Goal: Task Accomplishment & Management: Manage account settings

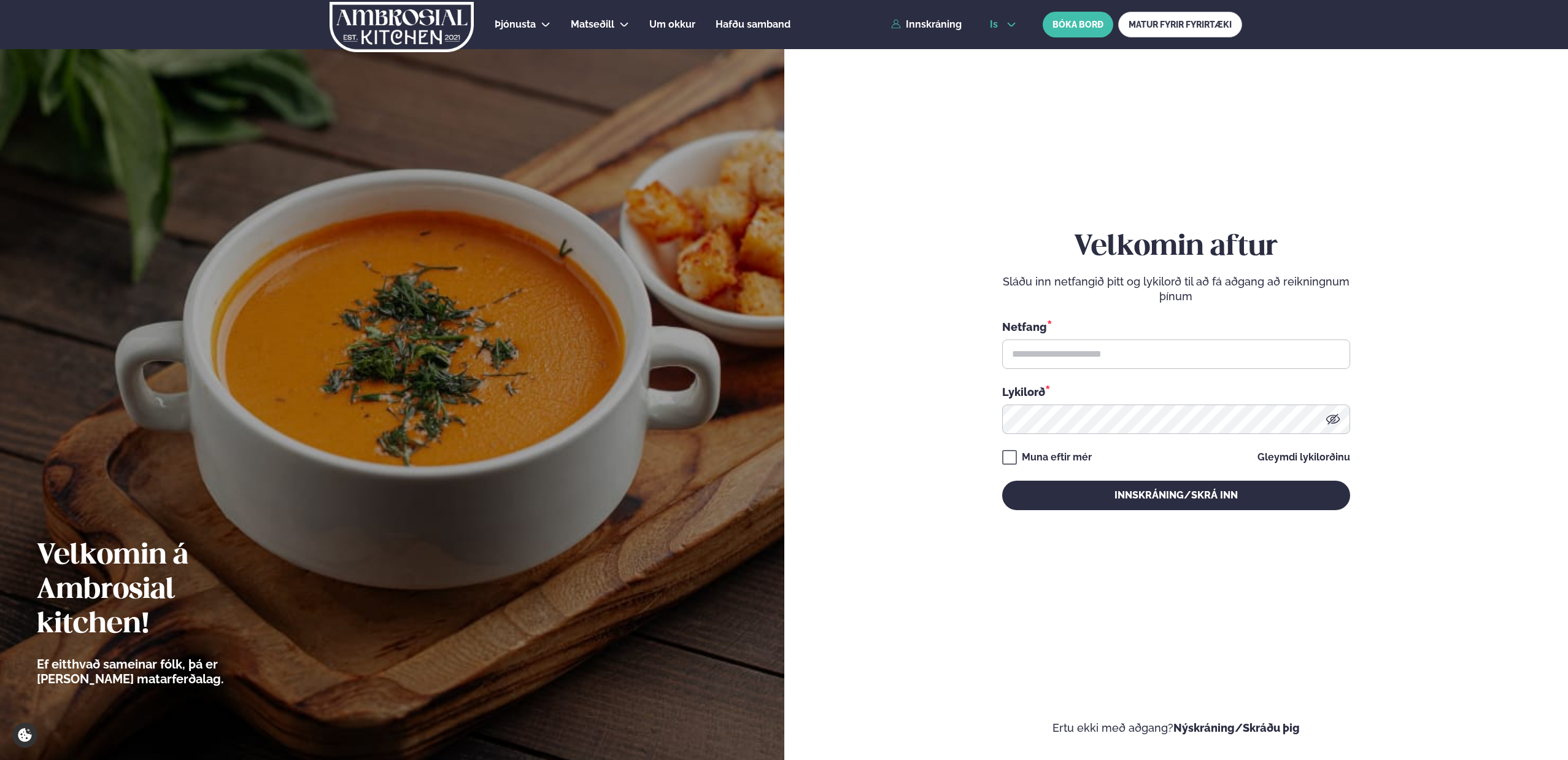
click at [1000, 27] on span "is" at bounding box center [996, 24] width 12 height 9
click at [998, 48] on link "en" at bounding box center [1003, 46] width 46 height 25
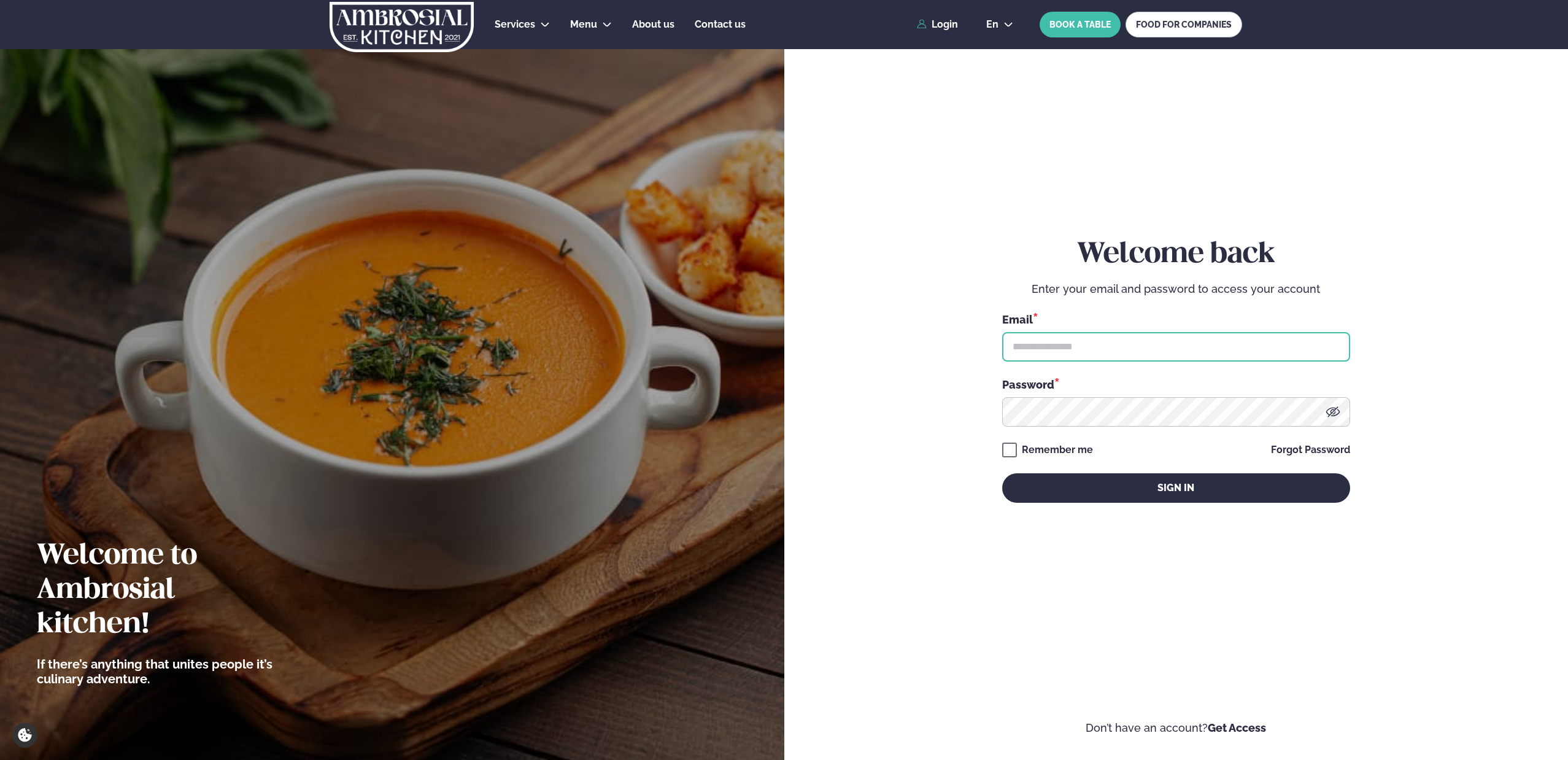
click at [1030, 347] on input "text" at bounding box center [1176, 347] width 348 height 29
type input "**********"
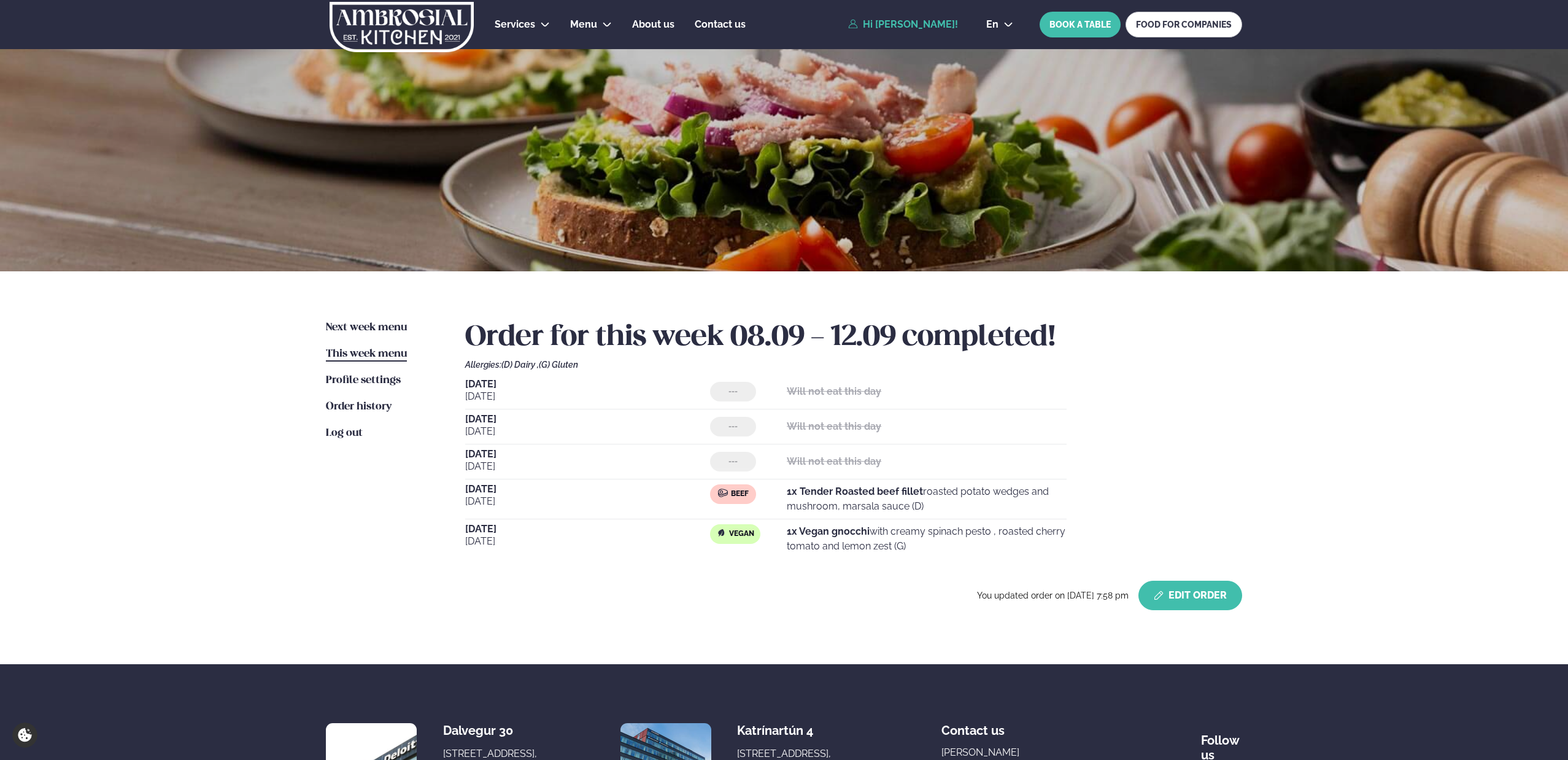
click at [1211, 606] on button "Edit Order" at bounding box center [1190, 595] width 104 height 29
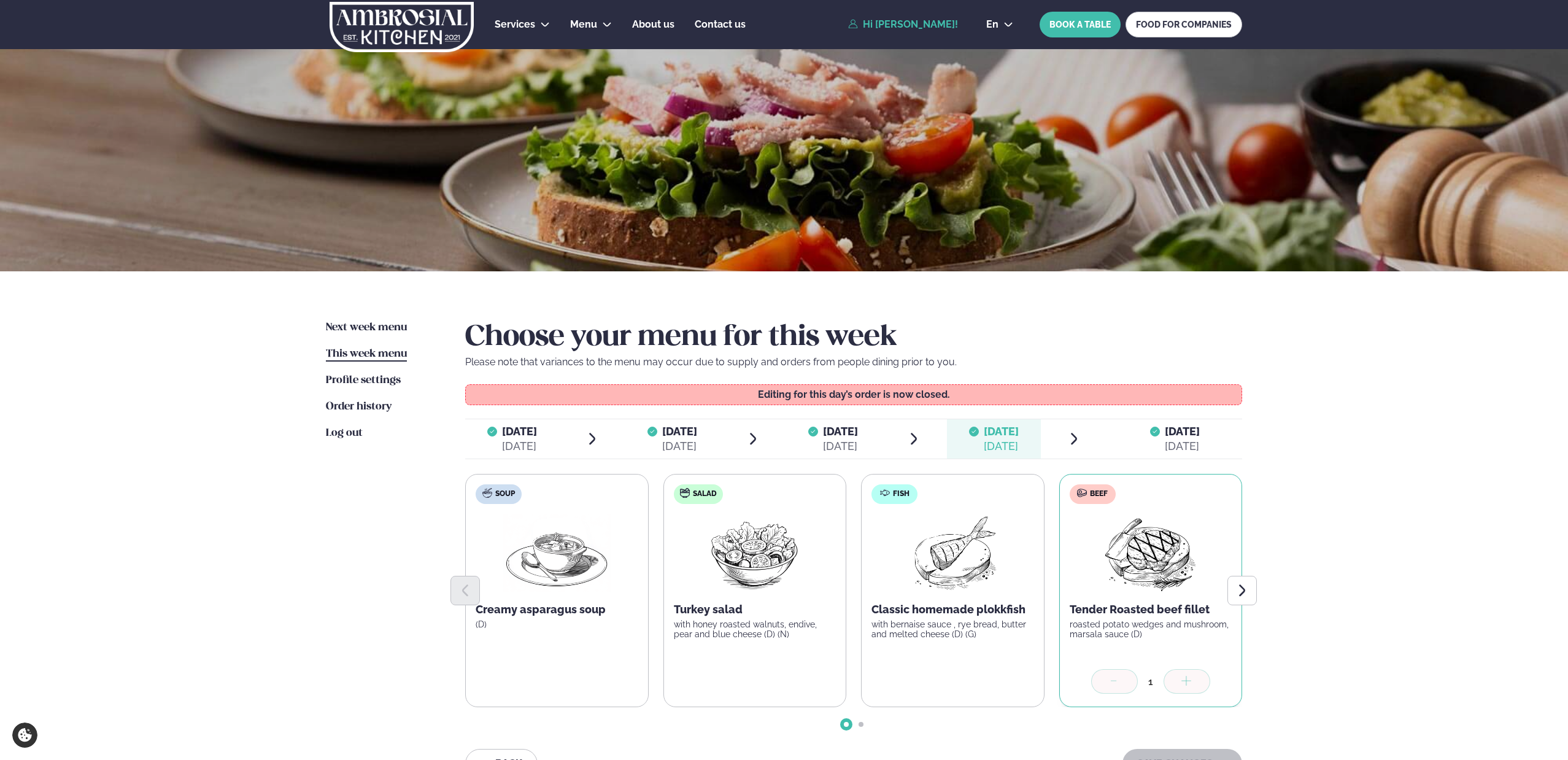
click at [1192, 441] on div "[DATE]" at bounding box center [1182, 446] width 35 height 15
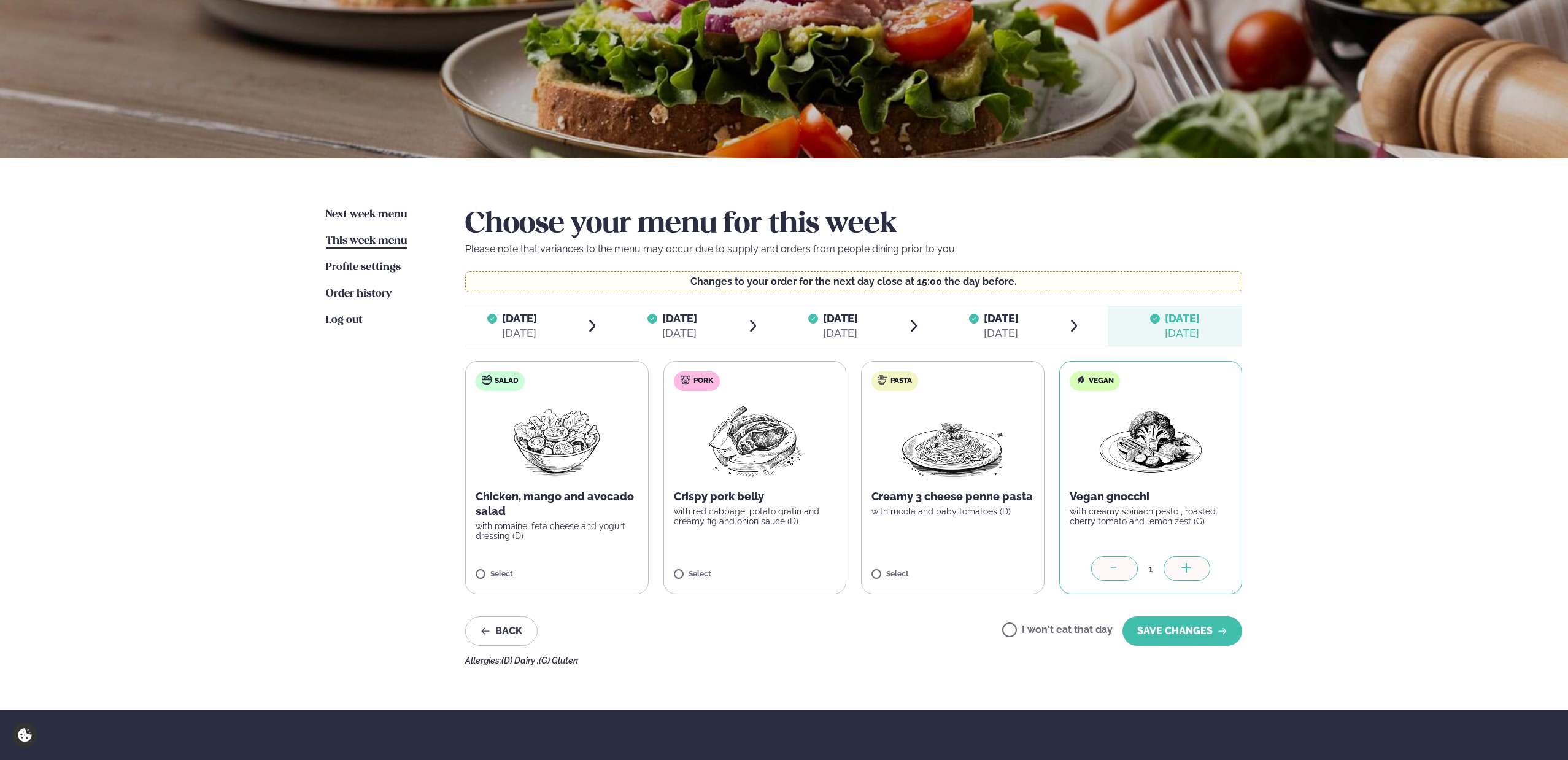
scroll to position [116, 0]
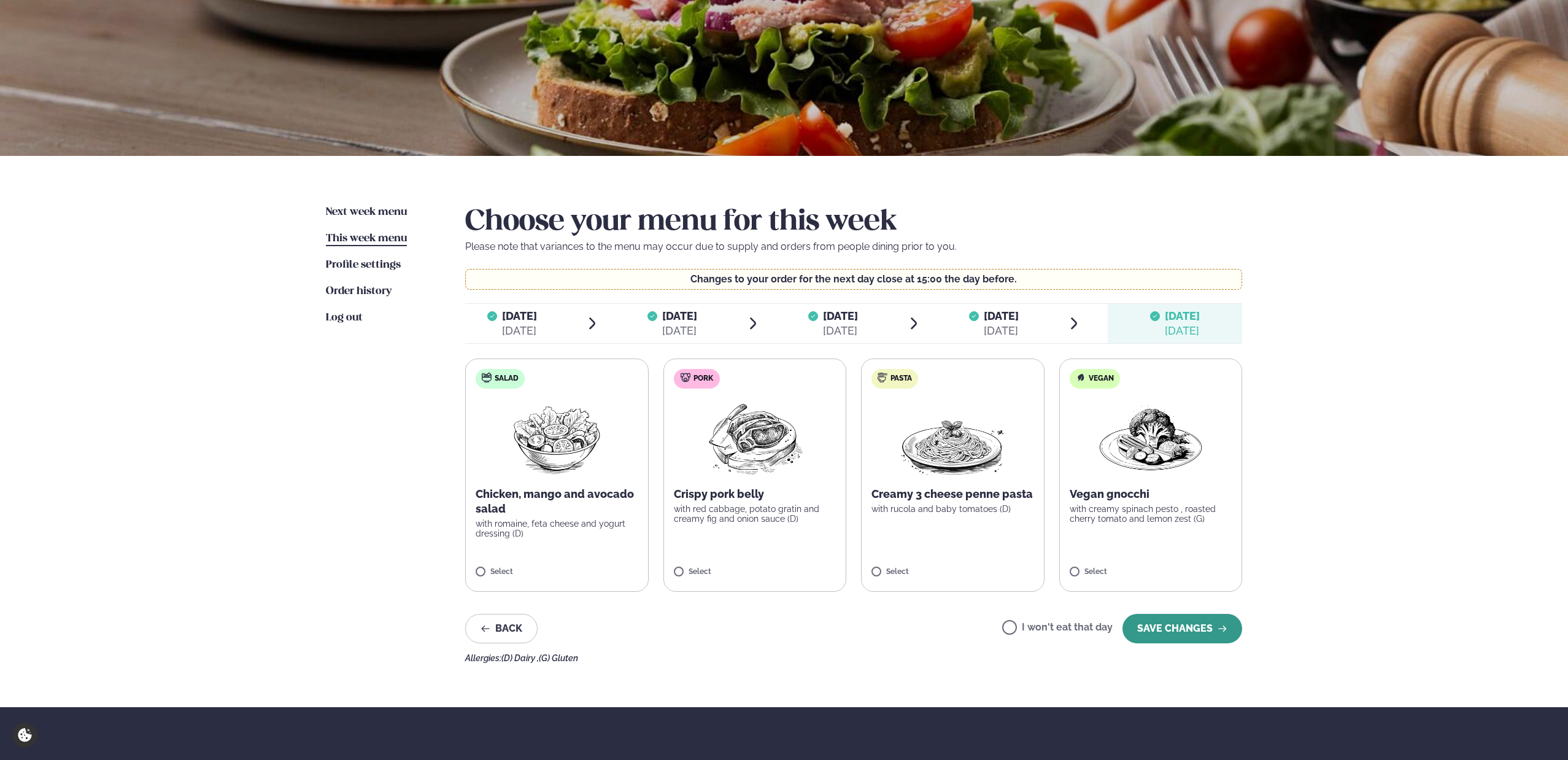
click at [1173, 628] on button "SAVE CHANGES" at bounding box center [1182, 629] width 120 height 29
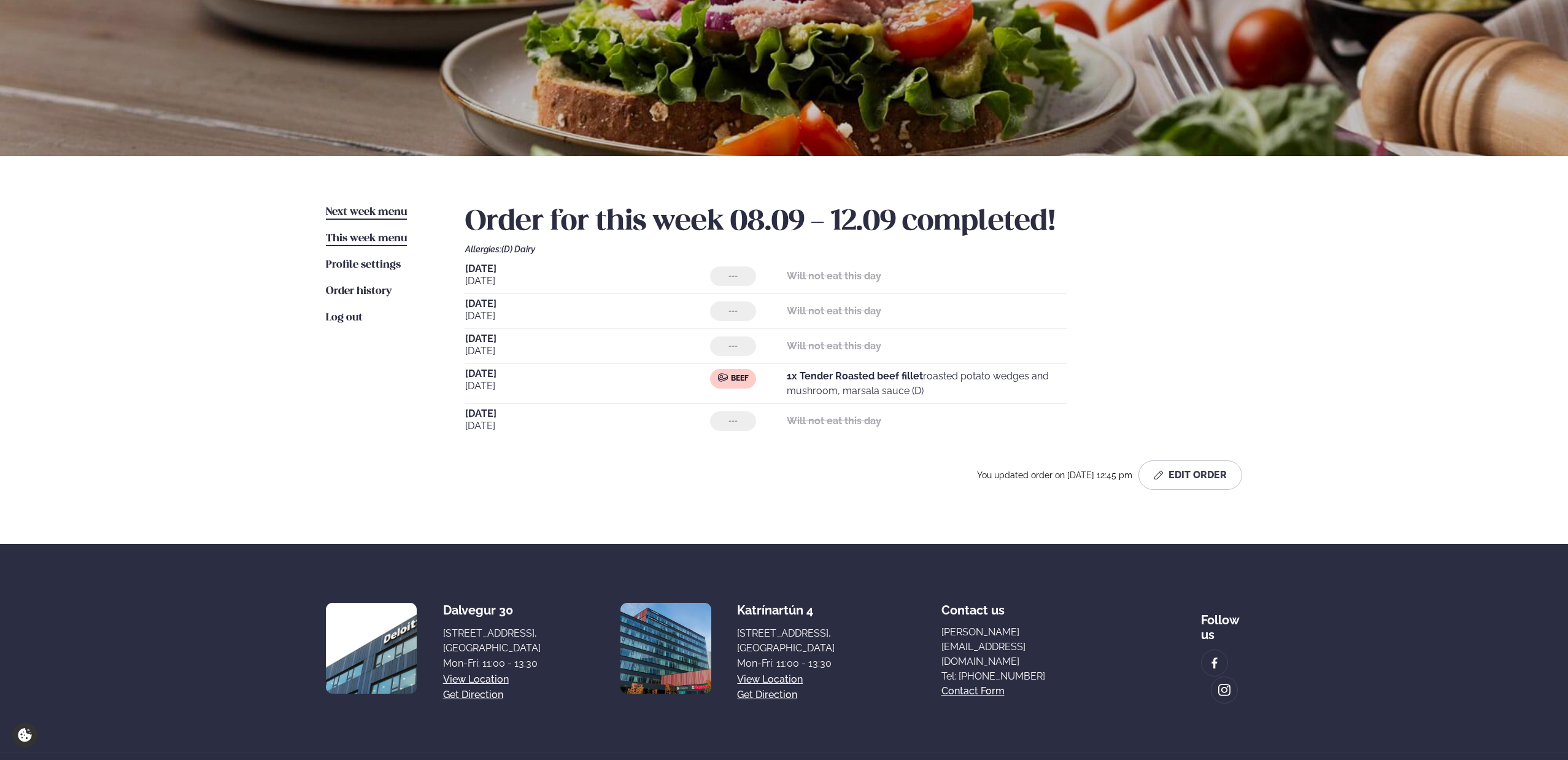
click at [337, 214] on span "Next week menu" at bounding box center [366, 212] width 81 height 10
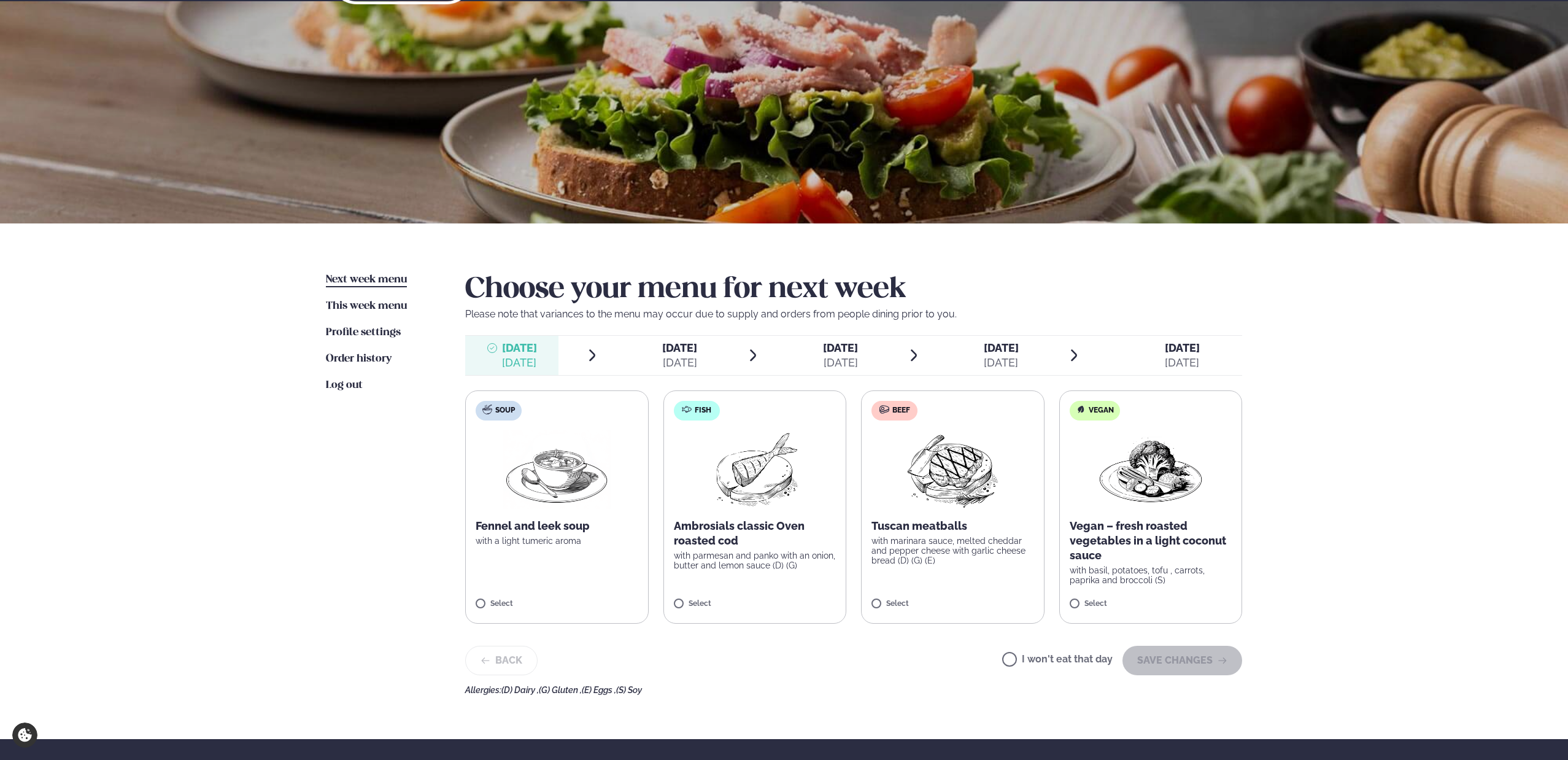
scroll to position [50, 0]
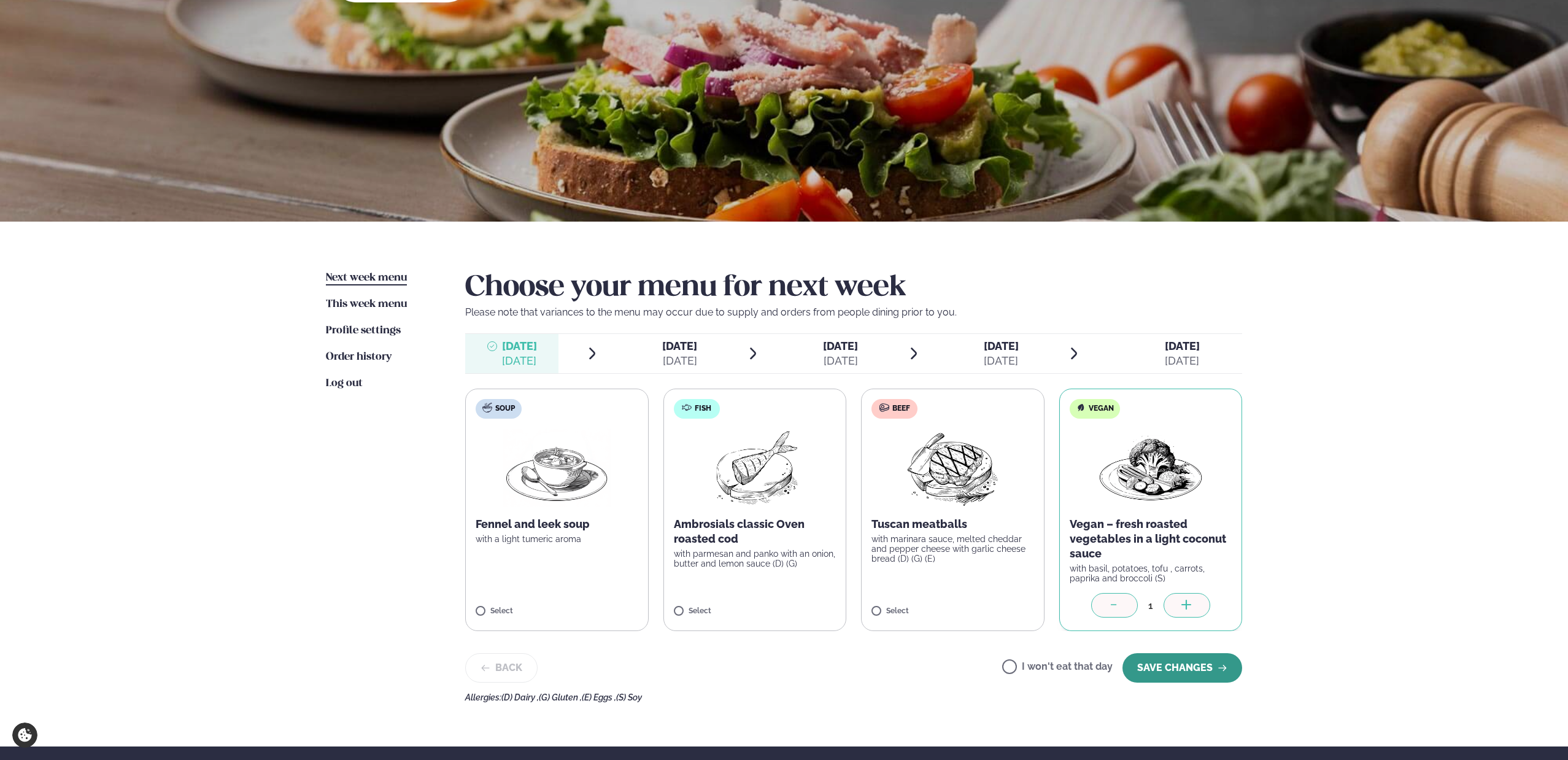
click at [1214, 671] on button "SAVE CHANGES" at bounding box center [1182, 668] width 120 height 29
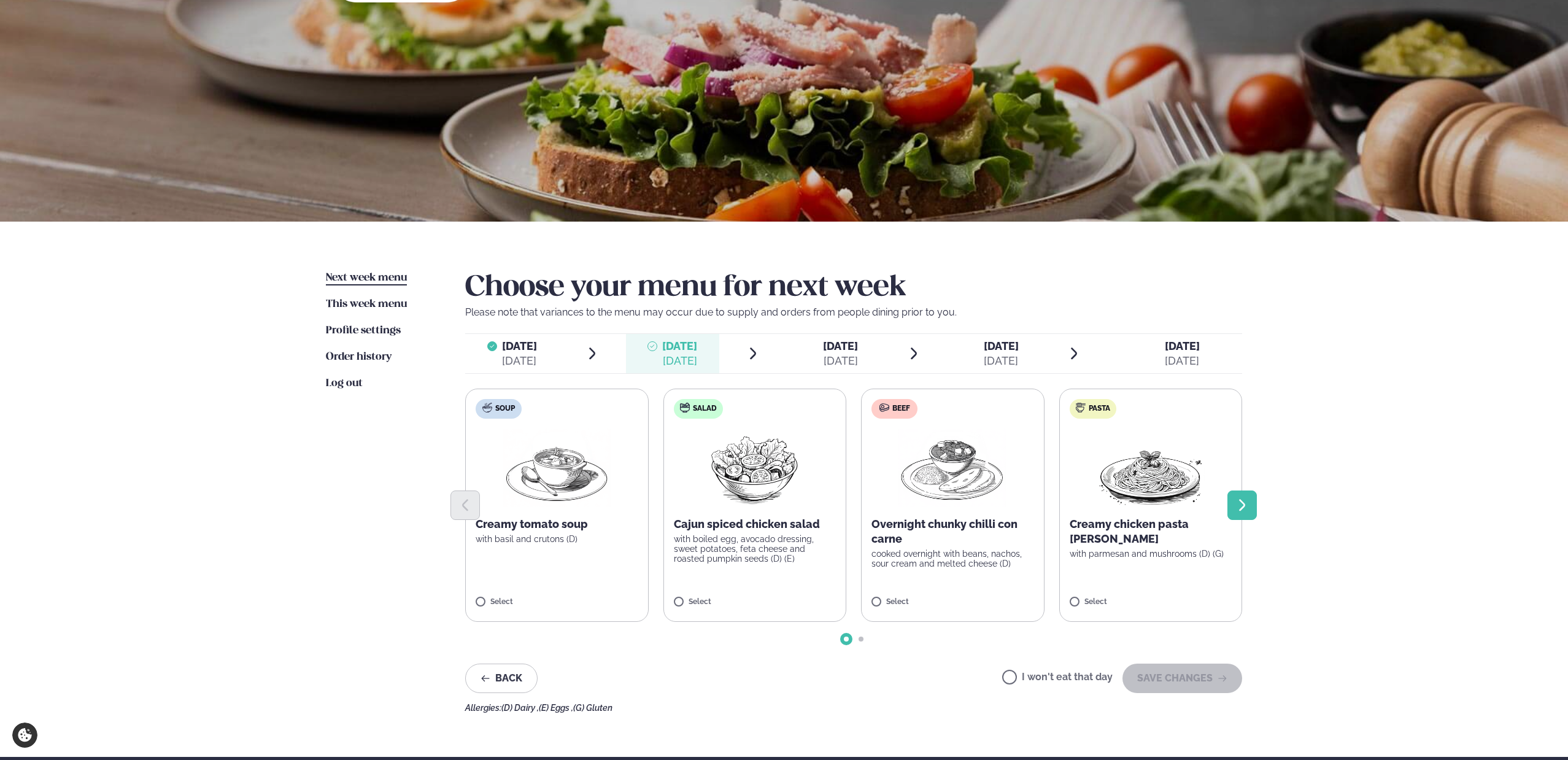
click at [1246, 504] on icon "Next slide" at bounding box center [1241, 505] width 15 height 15
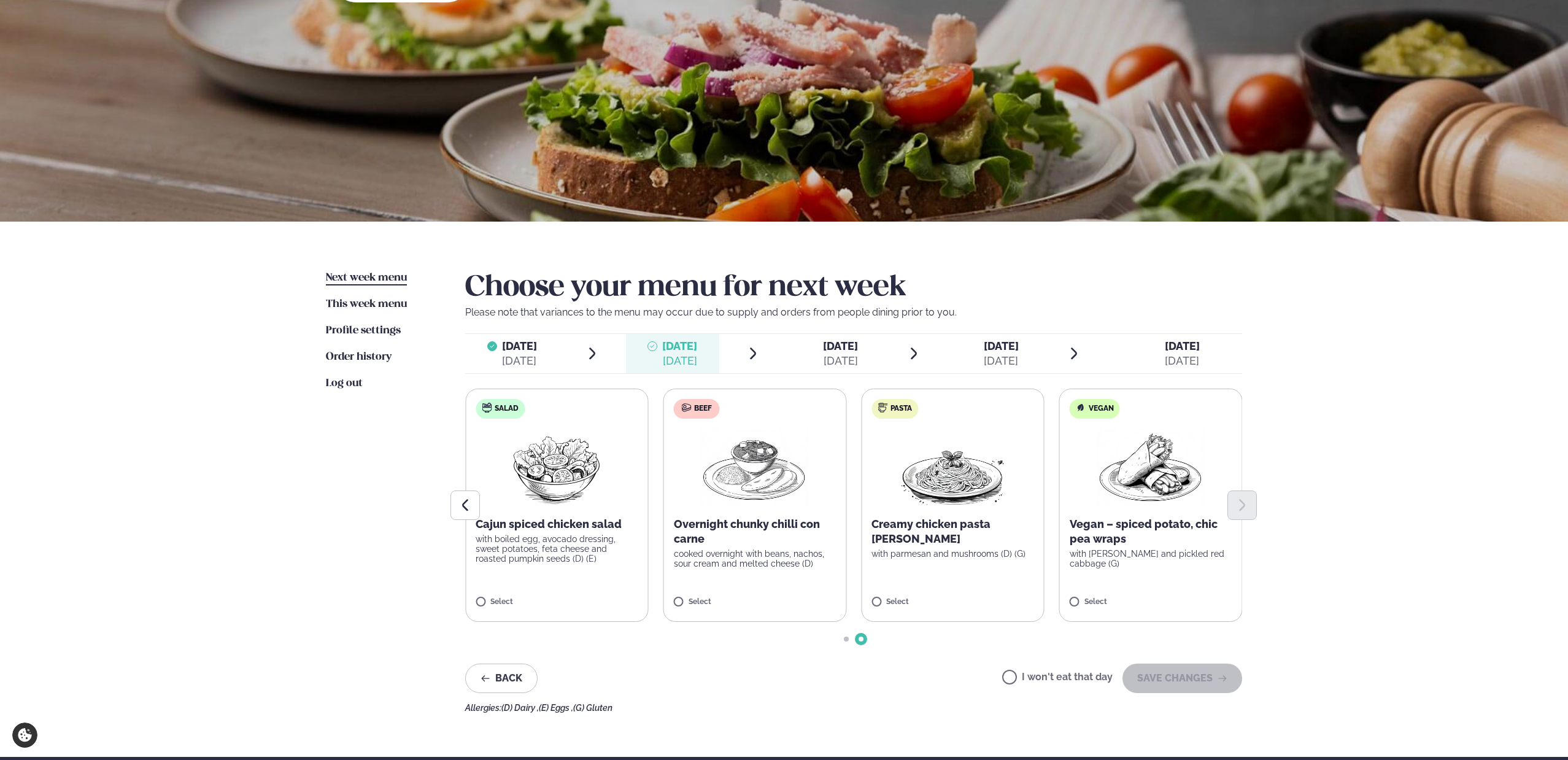
click at [1189, 552] on p "with [PERSON_NAME] and pickled red cabbage (G)" at bounding box center [1151, 558] width 163 height 20
click at [1176, 672] on button "SAVE CHANGES" at bounding box center [1182, 679] width 120 height 29
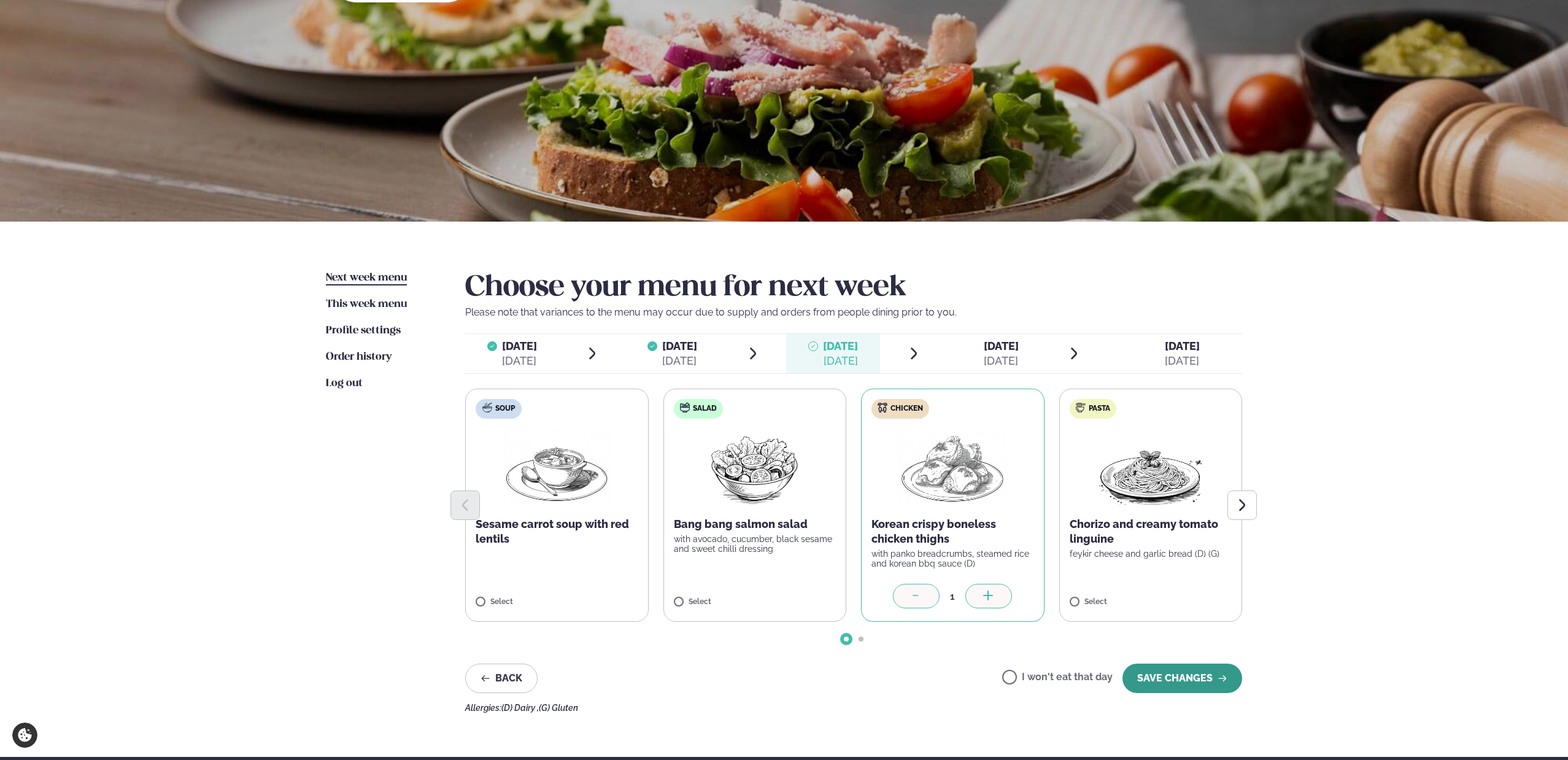
click at [1209, 679] on button "SAVE CHANGES" at bounding box center [1182, 679] width 120 height 29
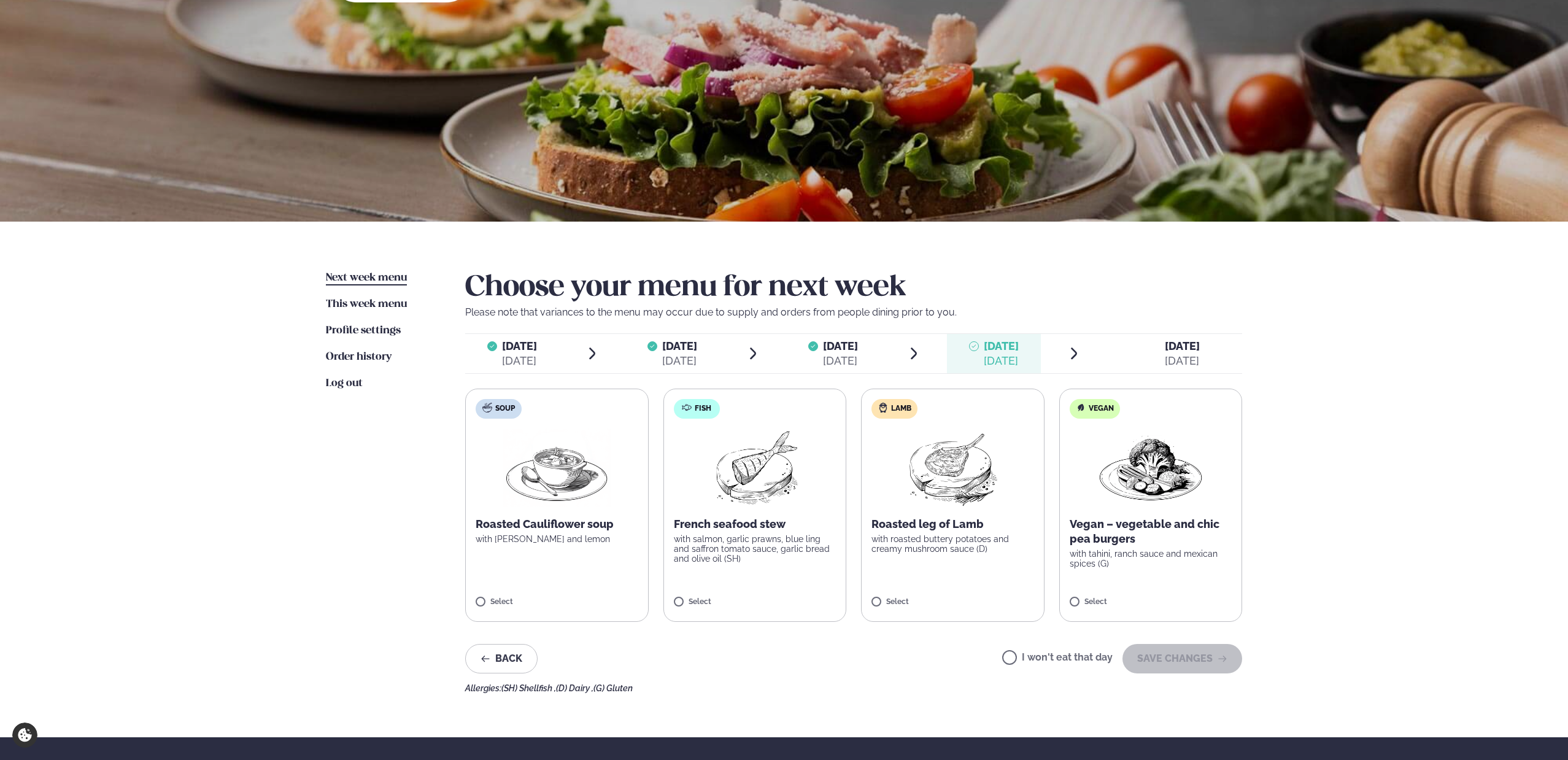
click at [940, 481] on img at bounding box center [952, 468] width 109 height 79
click at [1198, 660] on button "SAVE CHANGES" at bounding box center [1182, 659] width 120 height 29
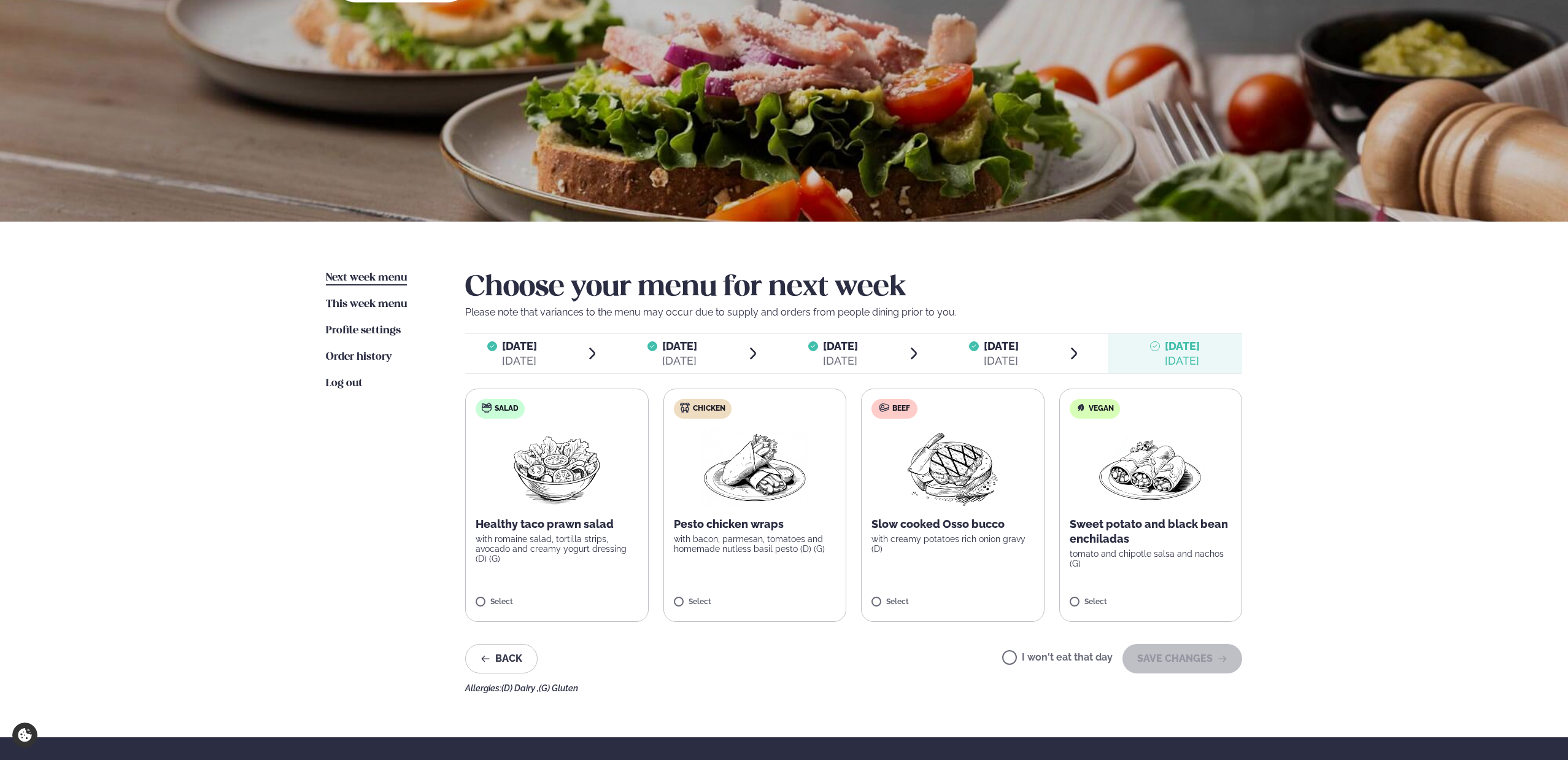
click at [1064, 656] on label "I won't eat that day" at bounding box center [1057, 659] width 111 height 13
click at [1170, 662] on button "SAVE CHANGES" at bounding box center [1182, 659] width 120 height 29
